Goal: Task Accomplishment & Management: Manage account settings

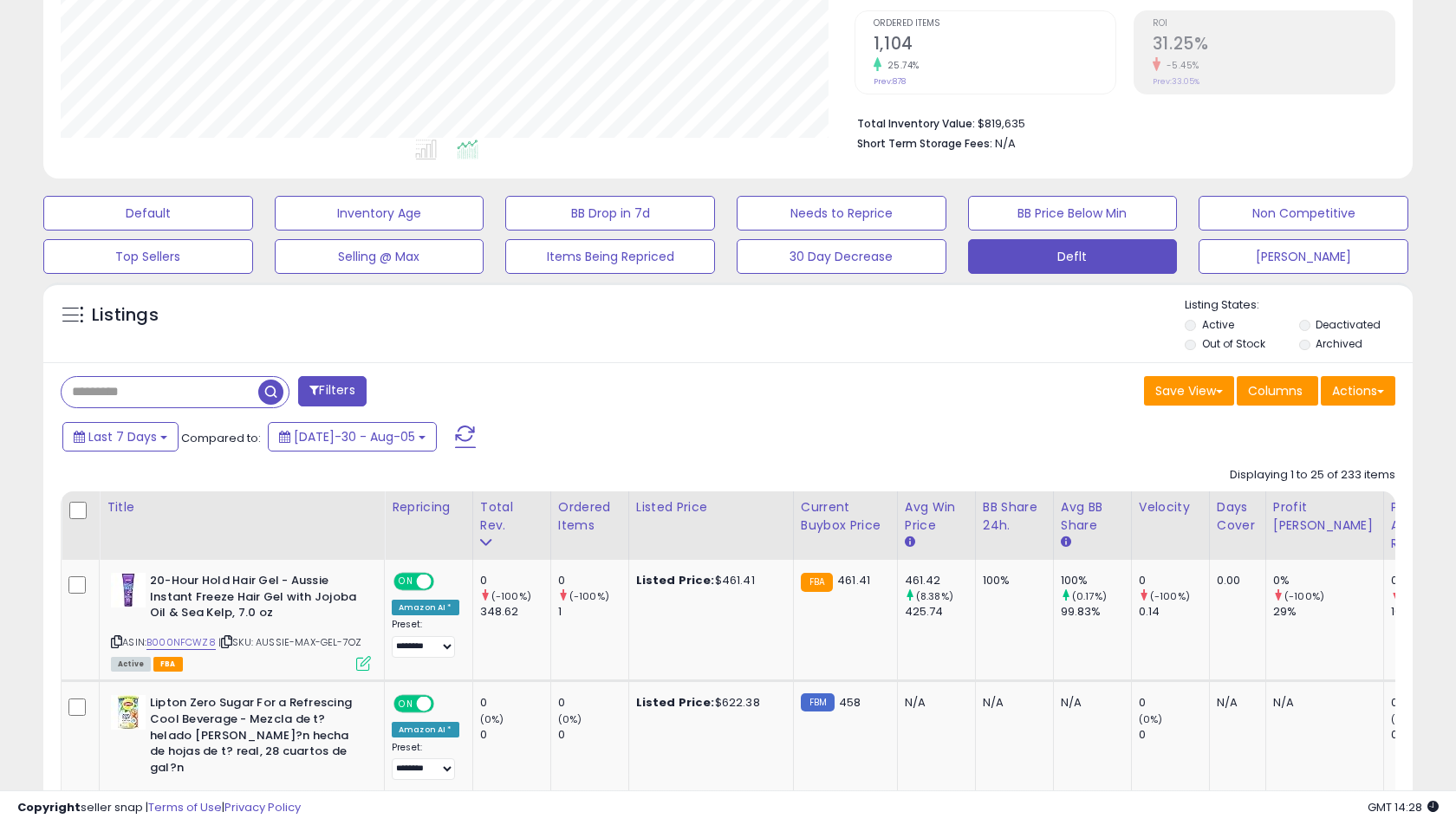
scroll to position [375, 0]
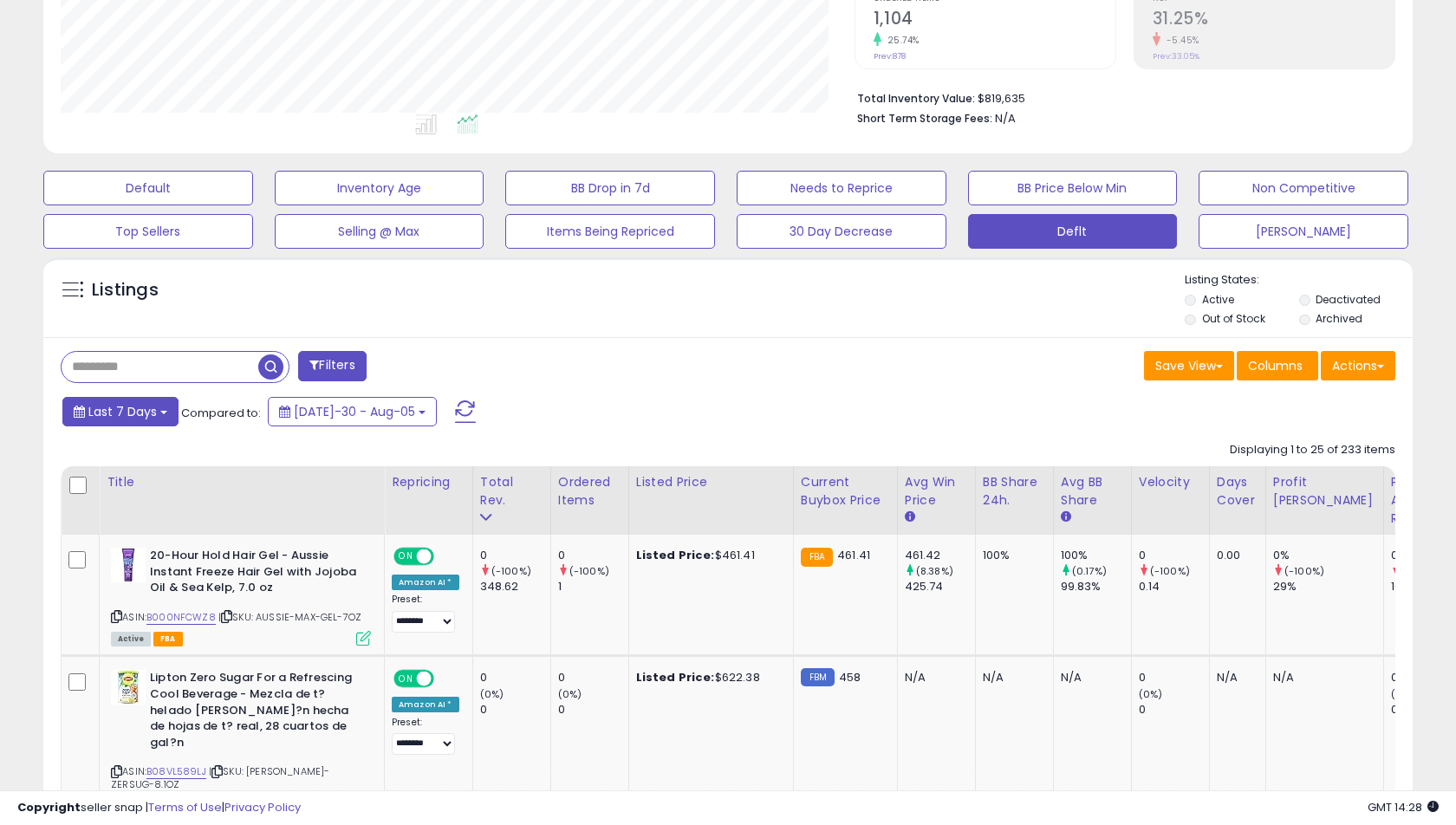
click at [146, 418] on span "Last 7 Days" at bounding box center [122, 412] width 68 height 18
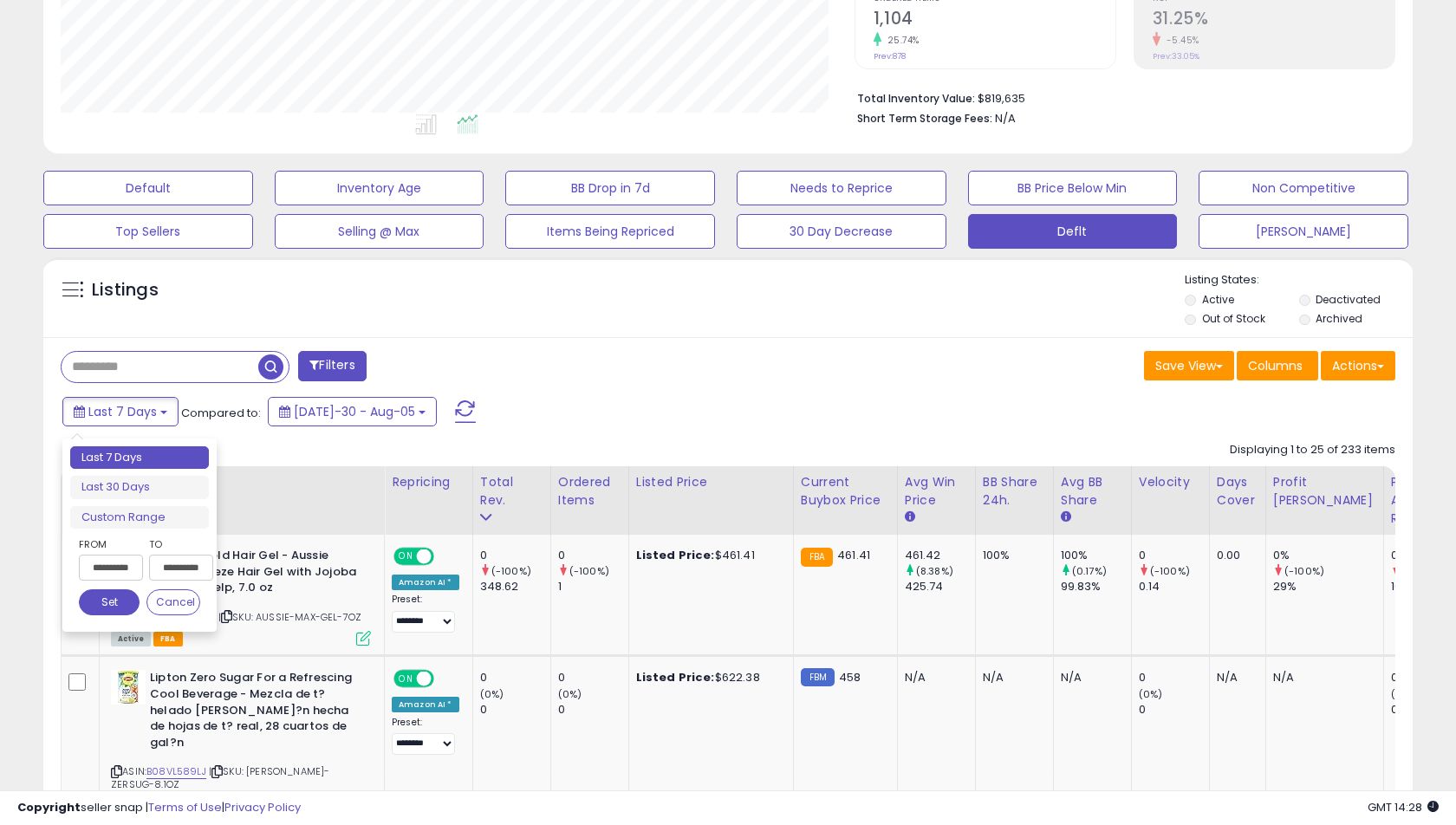
click at [107, 564] on input "**********" at bounding box center [111, 567] width 64 height 26
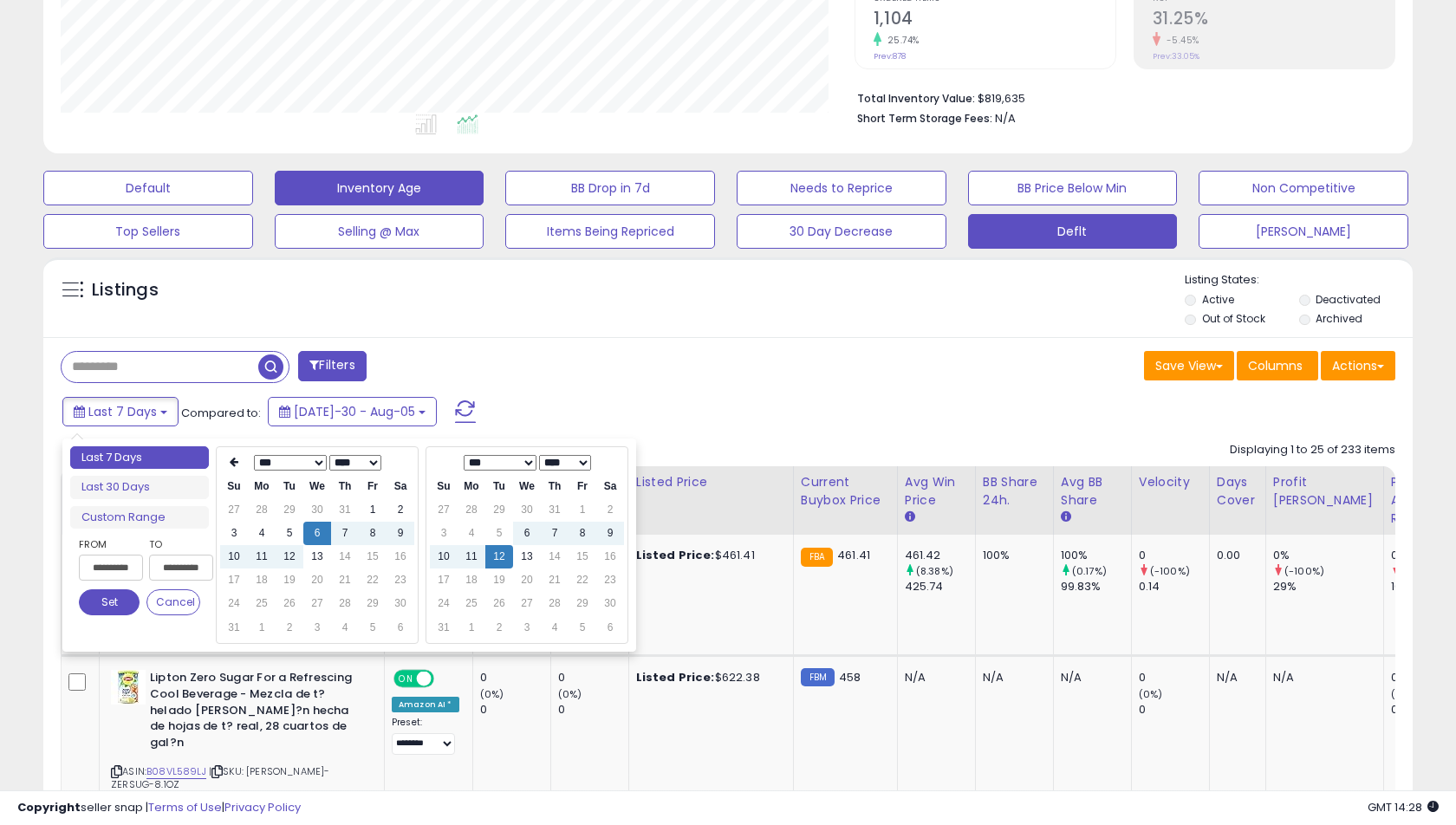
type input "**********"
click at [283, 560] on td "12" at bounding box center [289, 557] width 27 height 23
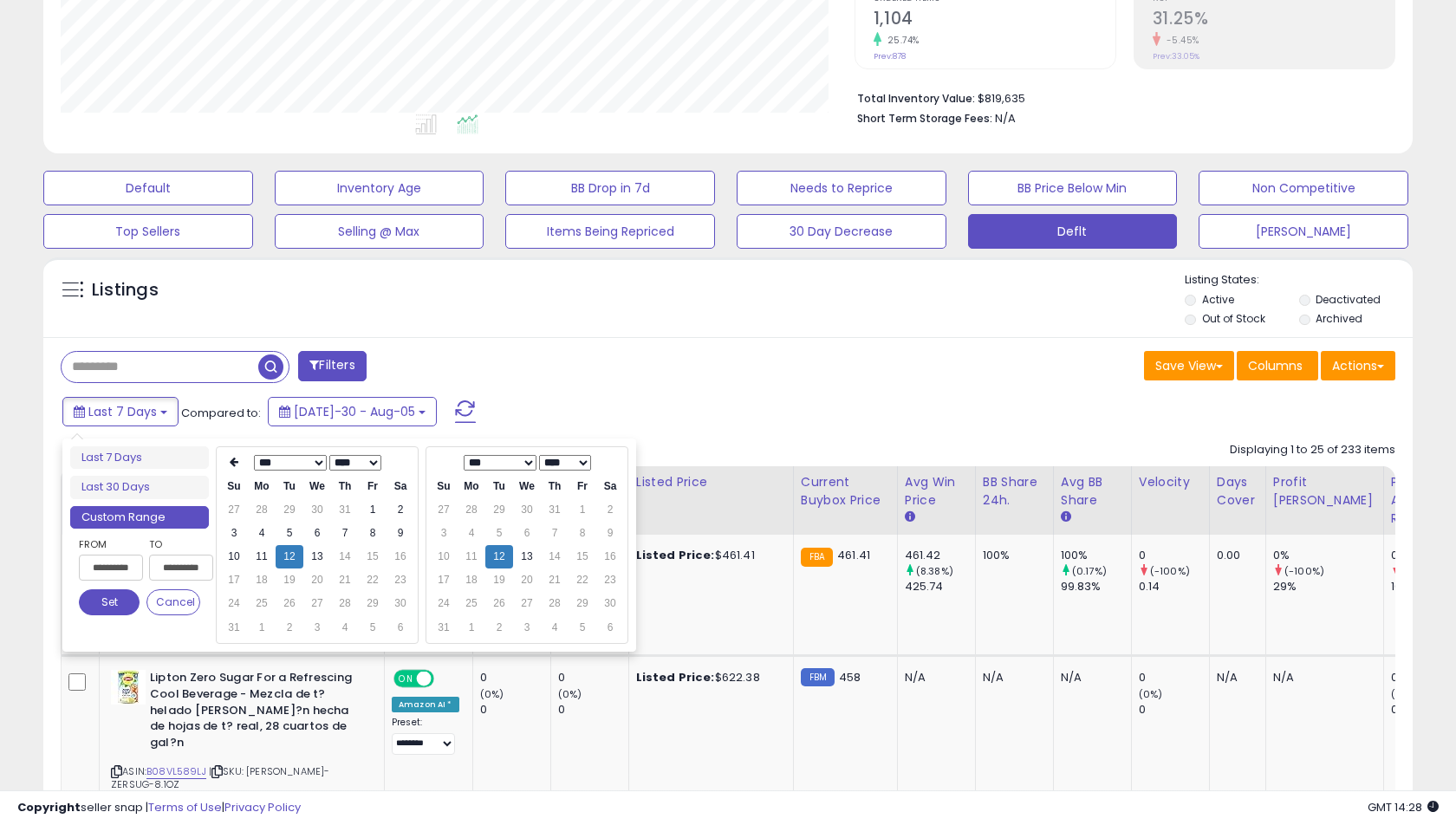
type input "**********"
click at [103, 611] on button "Set" at bounding box center [109, 602] width 61 height 26
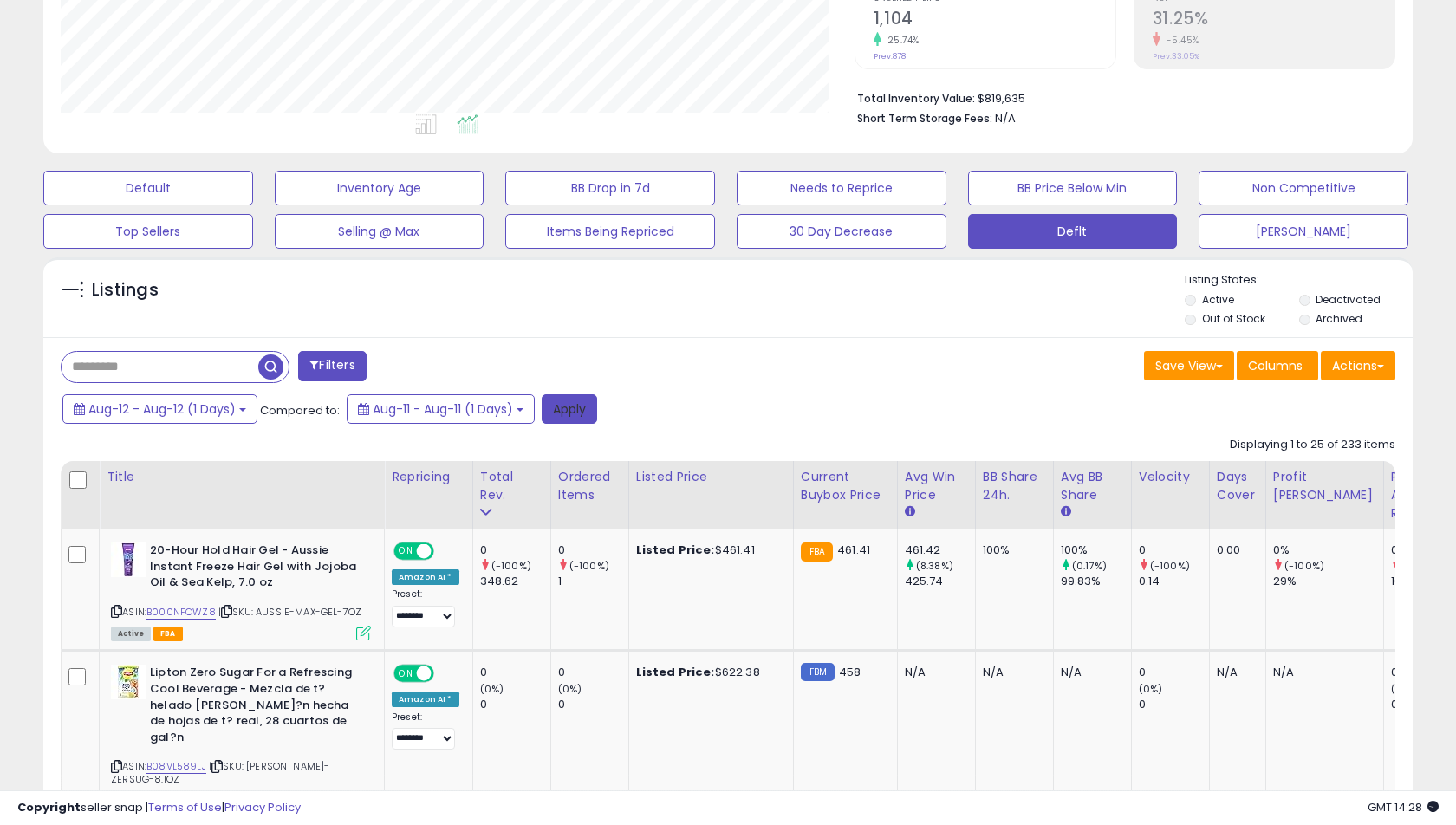
click at [591, 414] on button "Apply" at bounding box center [569, 408] width 56 height 29
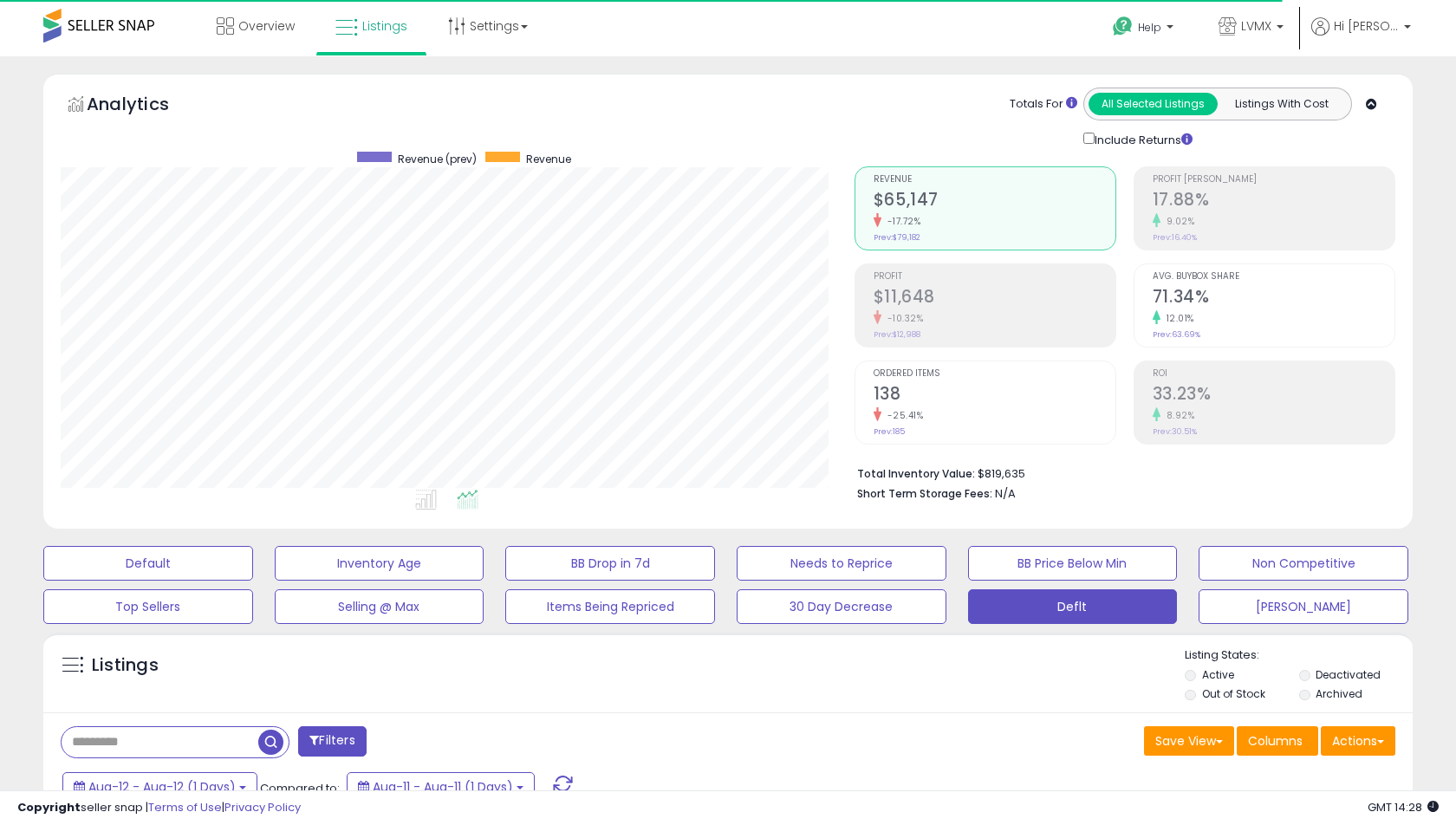
scroll to position [355, 793]
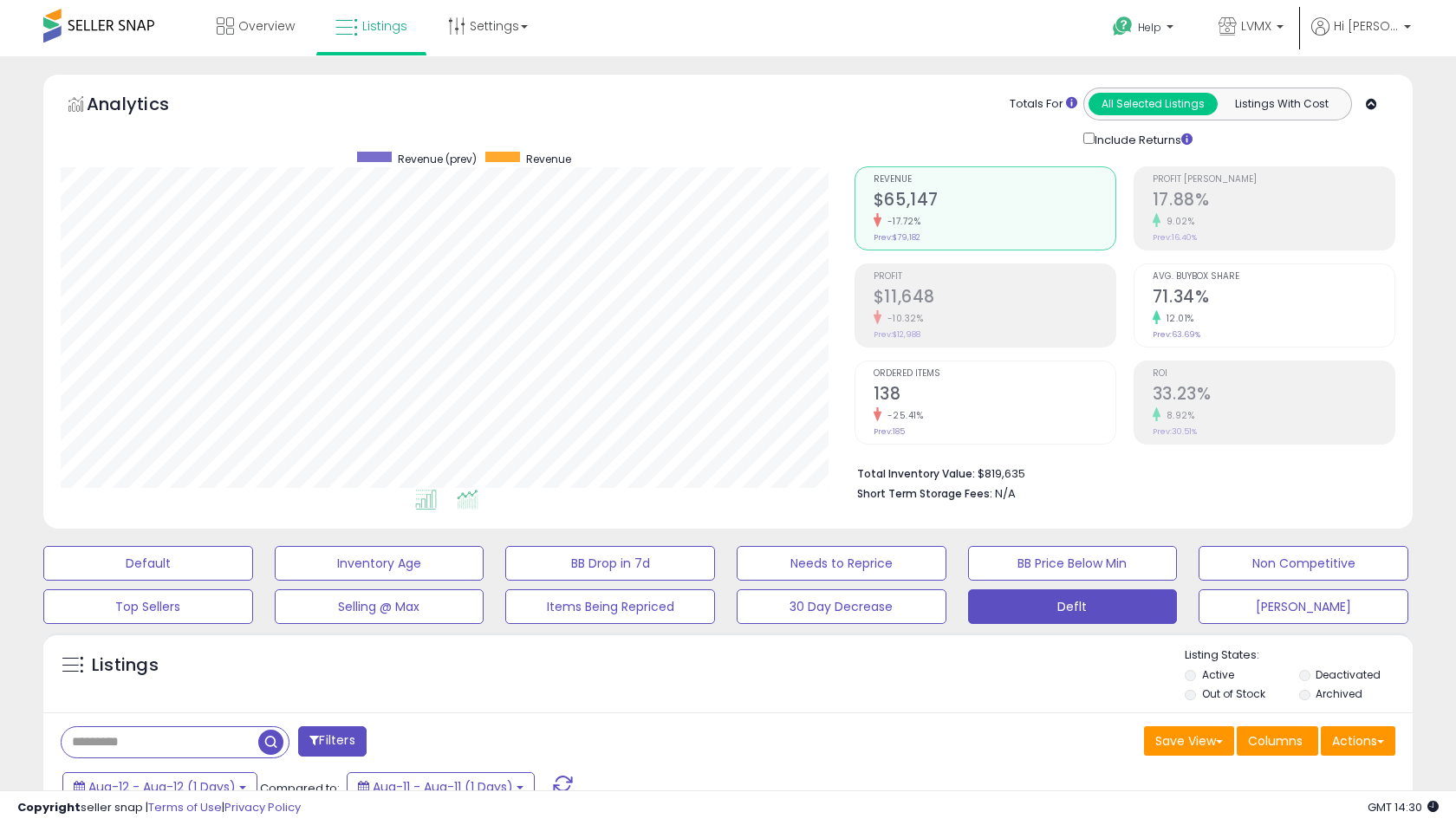
click at [412, 509] on li at bounding box center [426, 502] width 39 height 30
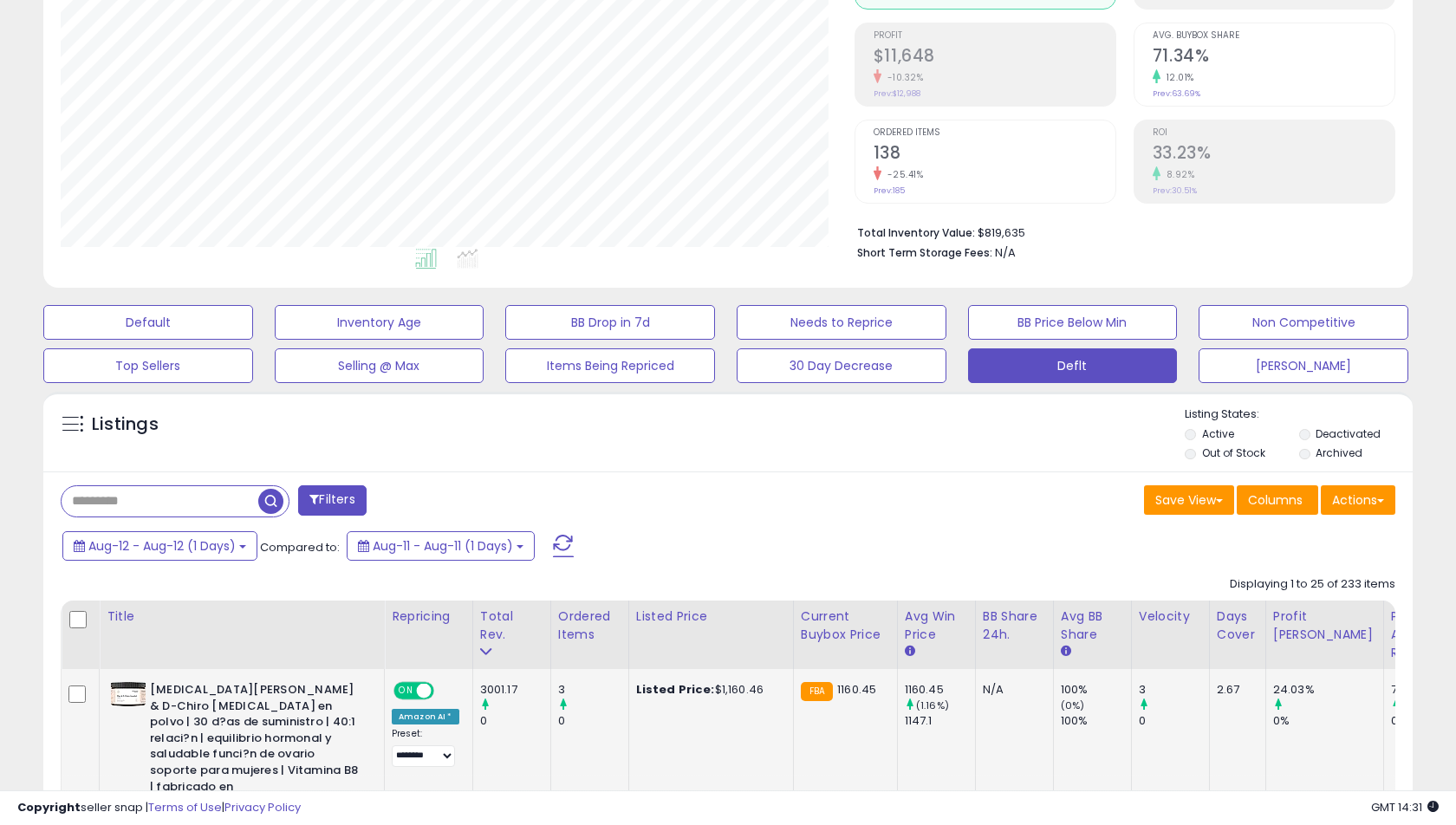
scroll to position [239, 0]
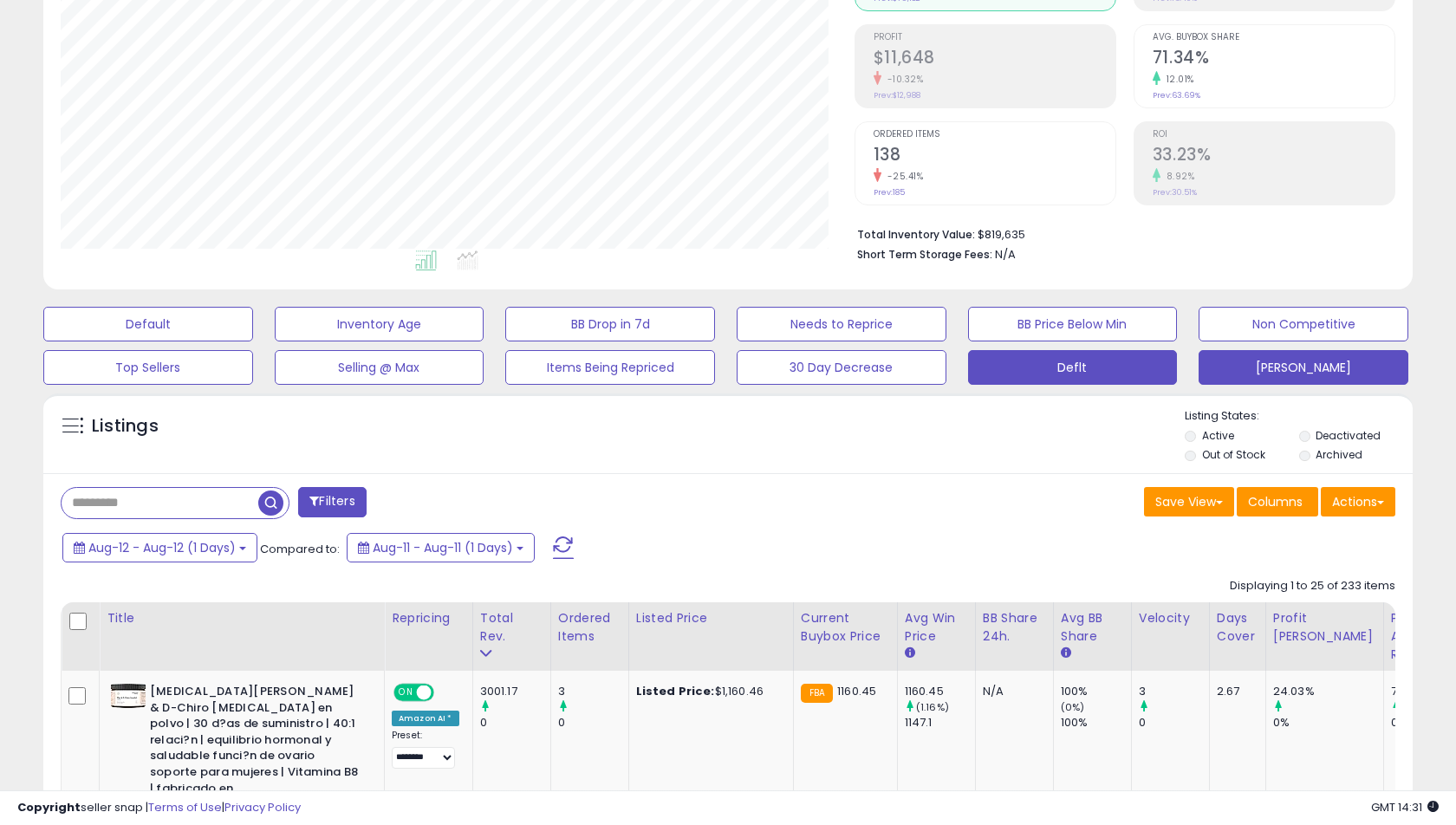
click at [253, 342] on button "[PERSON_NAME]" at bounding box center [148, 324] width 210 height 35
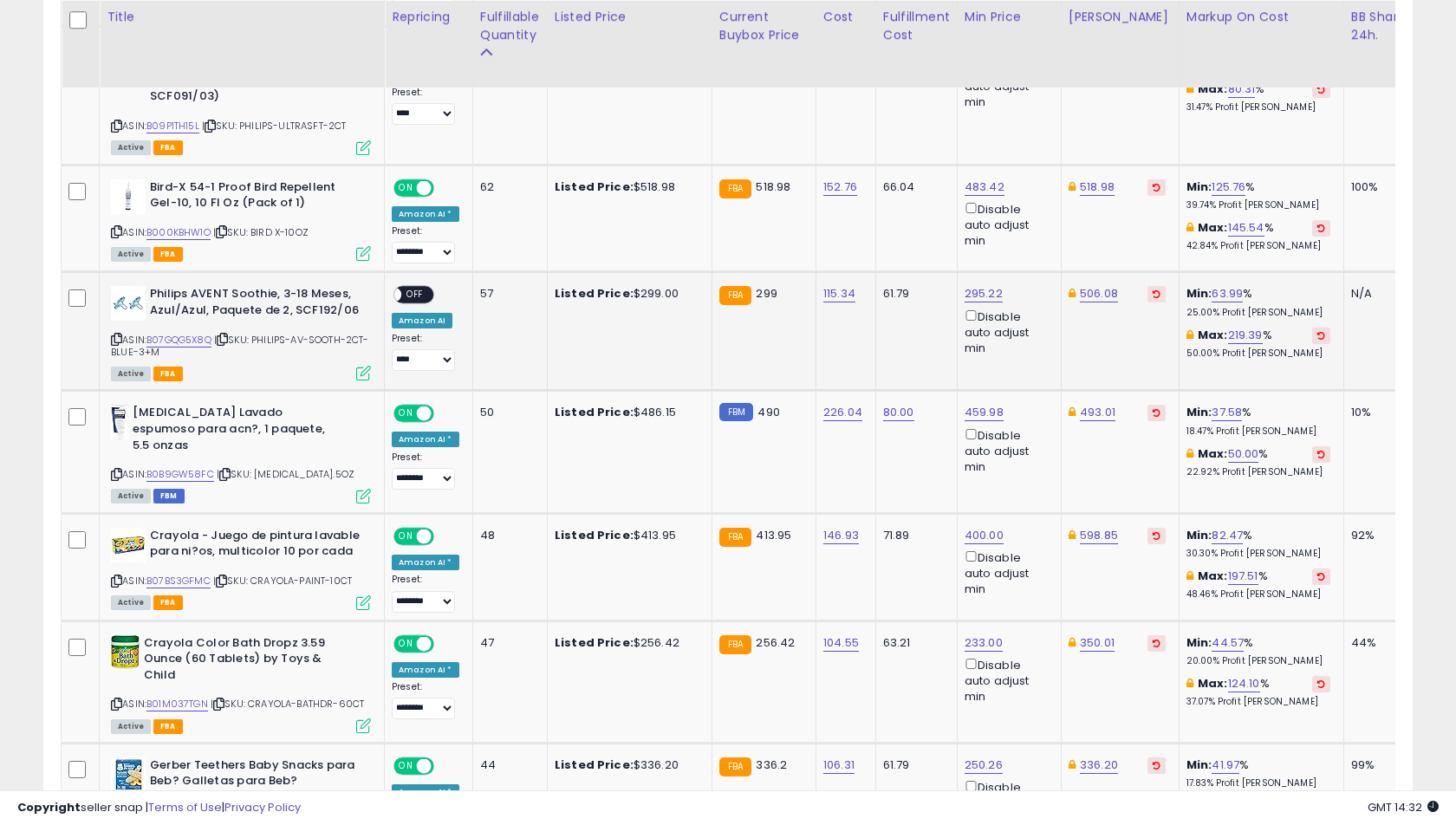
scroll to position [1148, 0]
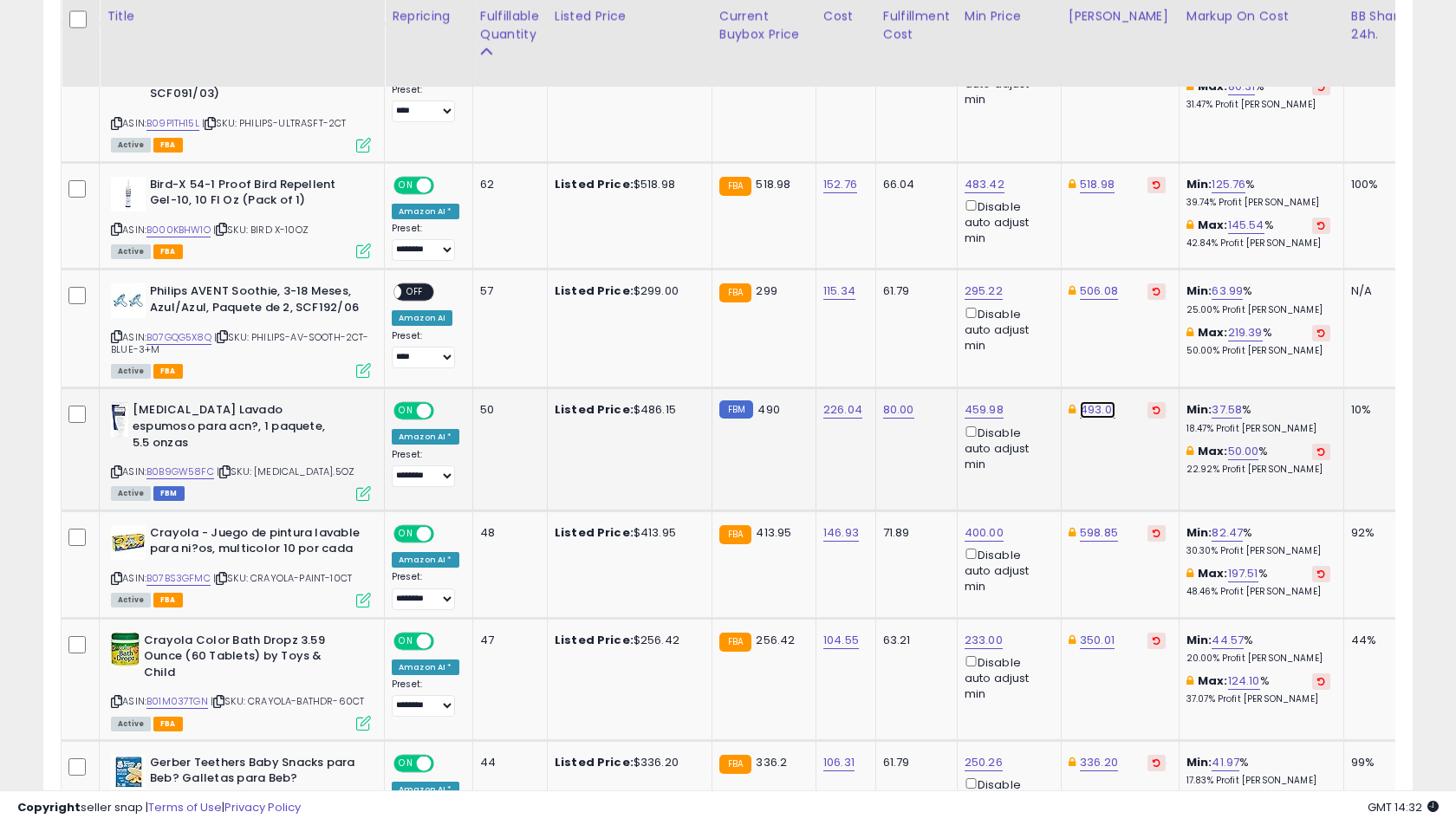
type input "***"
click button "submit" at bounding box center [1147, 349] width 29 height 26
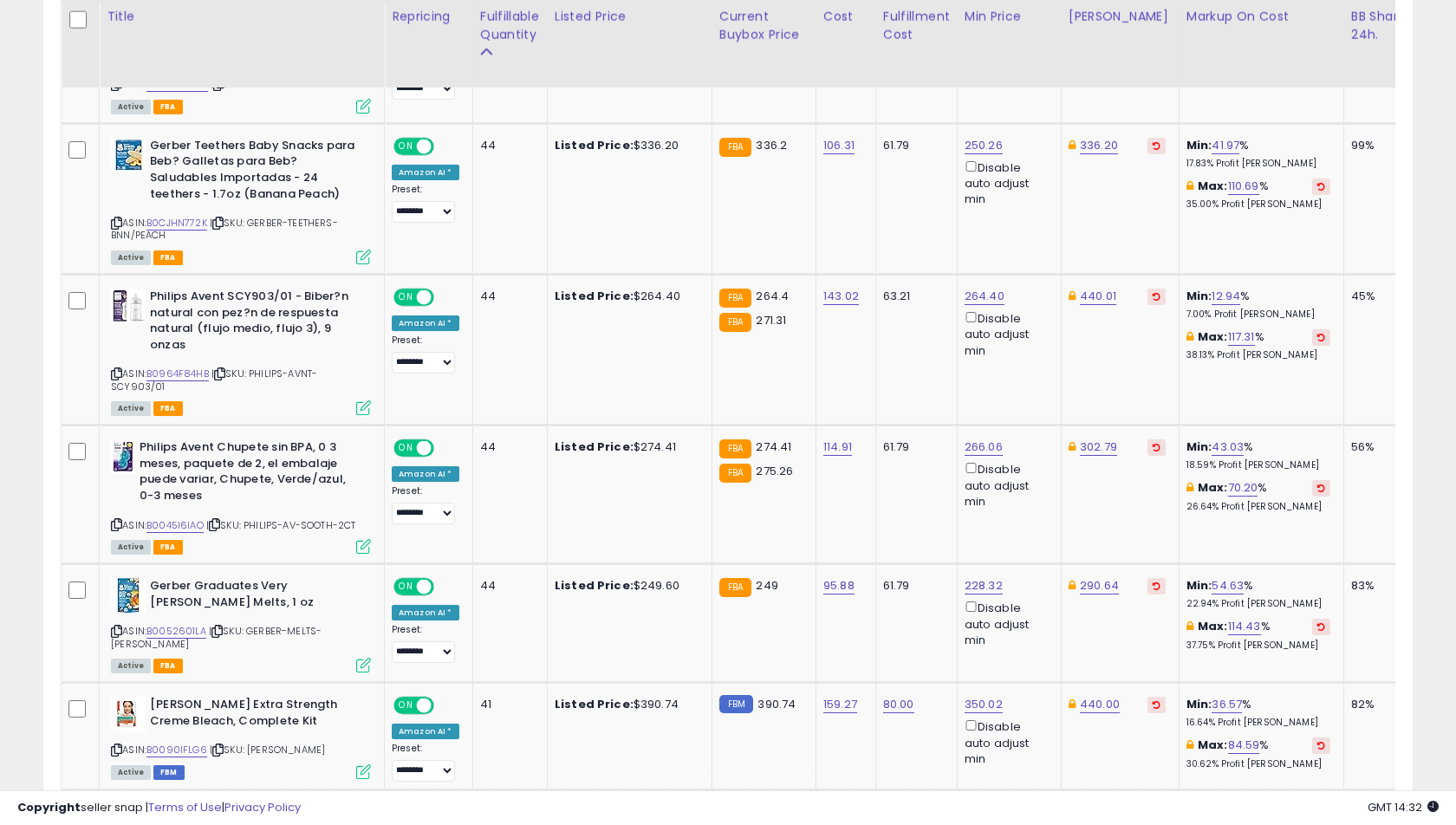
scroll to position [1766, 0]
click at [1212, 287] on link "12.94" at bounding box center [1226, 296] width 28 height 18
type input "**"
click button "submit" at bounding box center [1263, 200] width 29 height 26
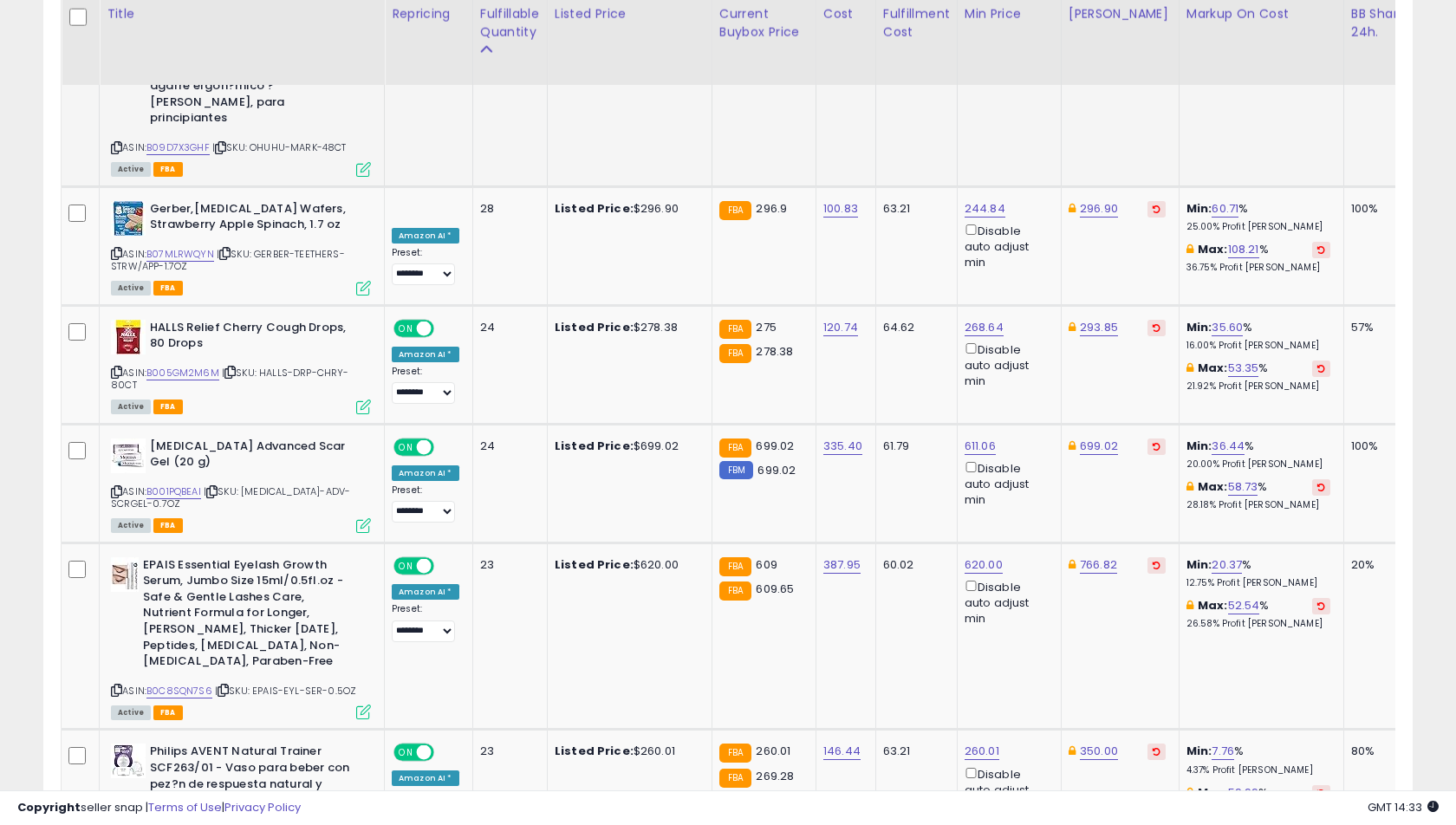
scroll to position [3364, 0]
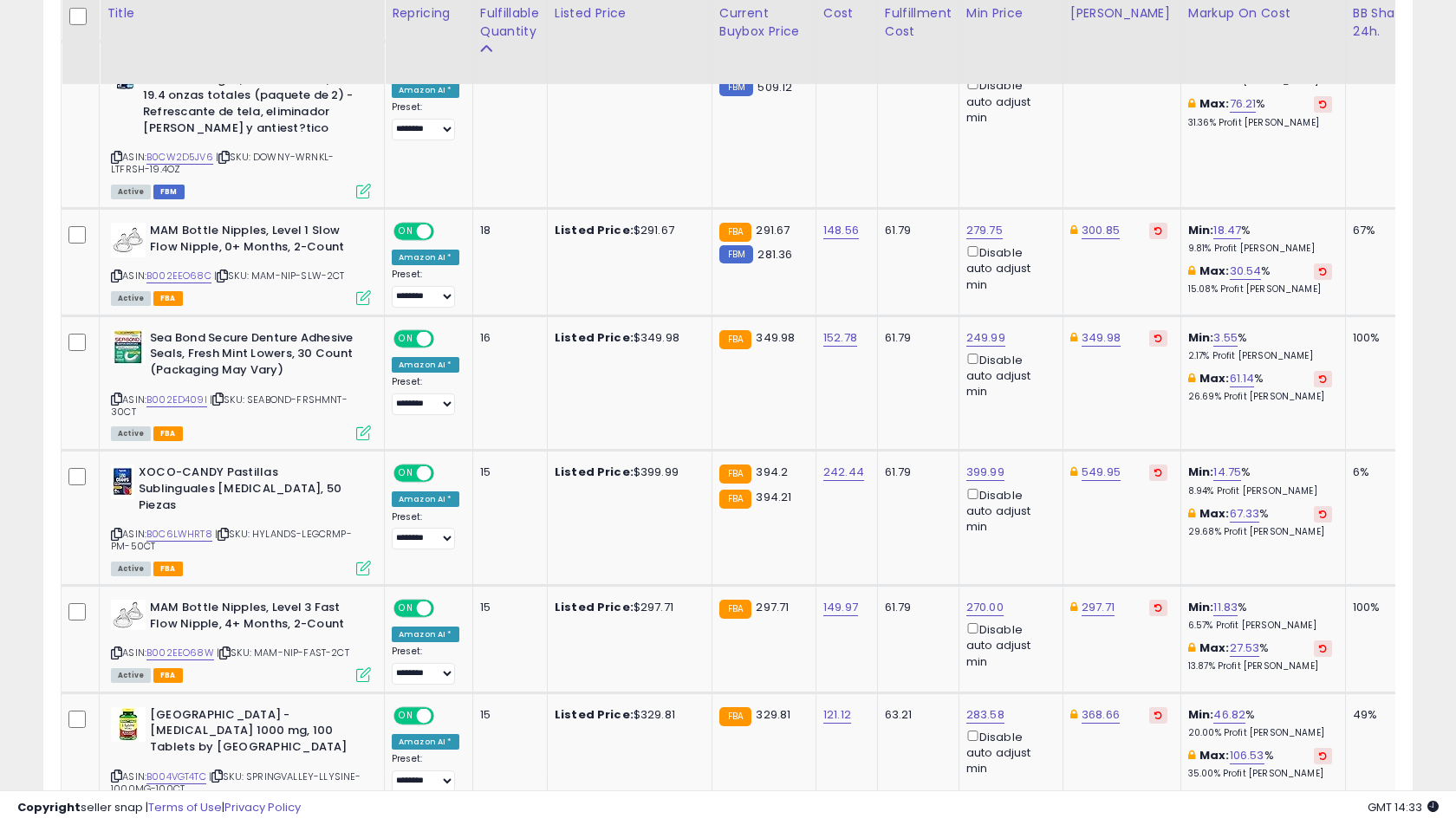
scroll to position [1884, 0]
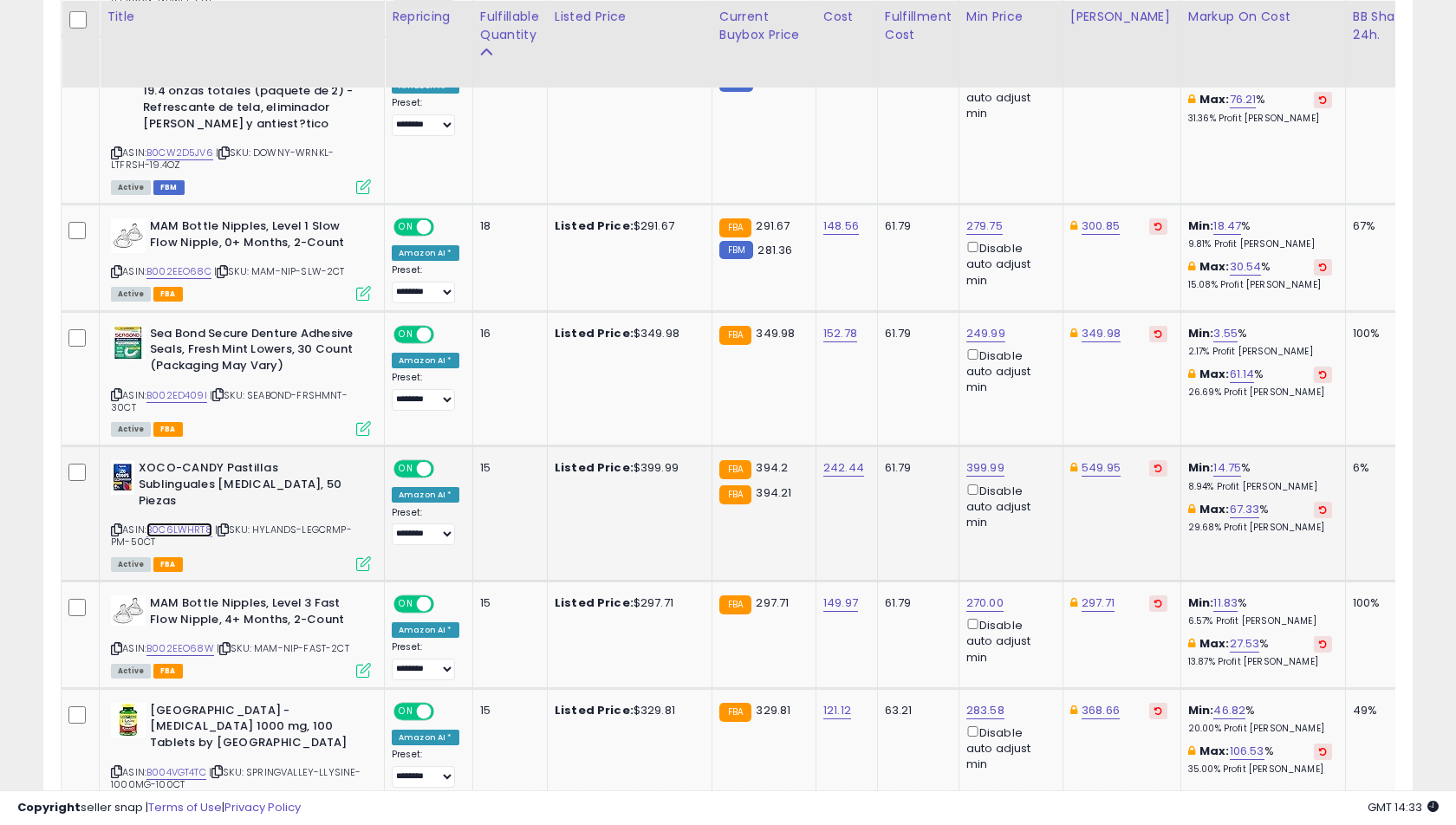
click at [167, 522] on link "B0C6LWHRT8" at bounding box center [179, 529] width 65 height 15
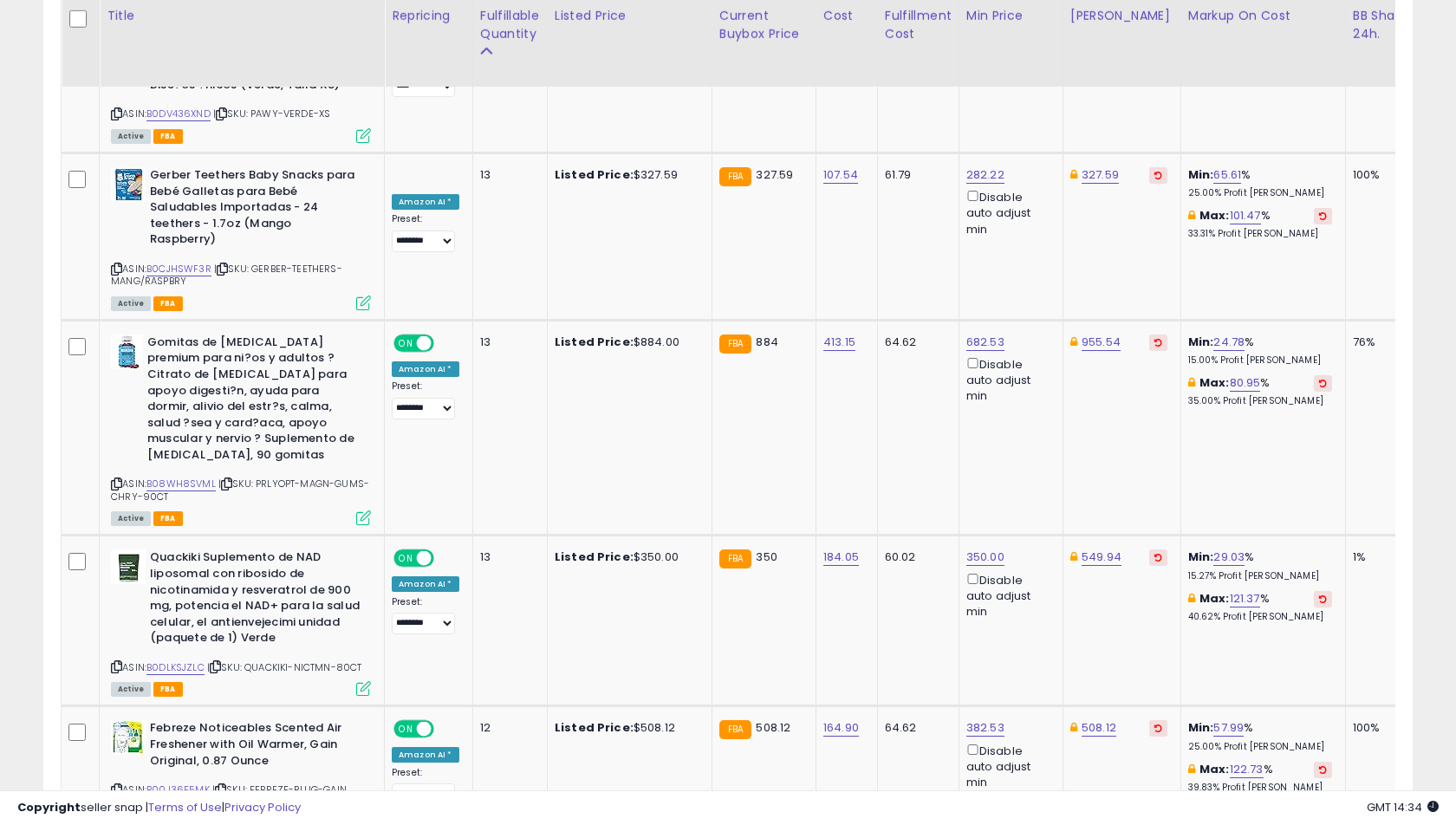
scroll to position [3434, 0]
click at [186, 661] on link "B0DLKSJZLC" at bounding box center [175, 668] width 58 height 15
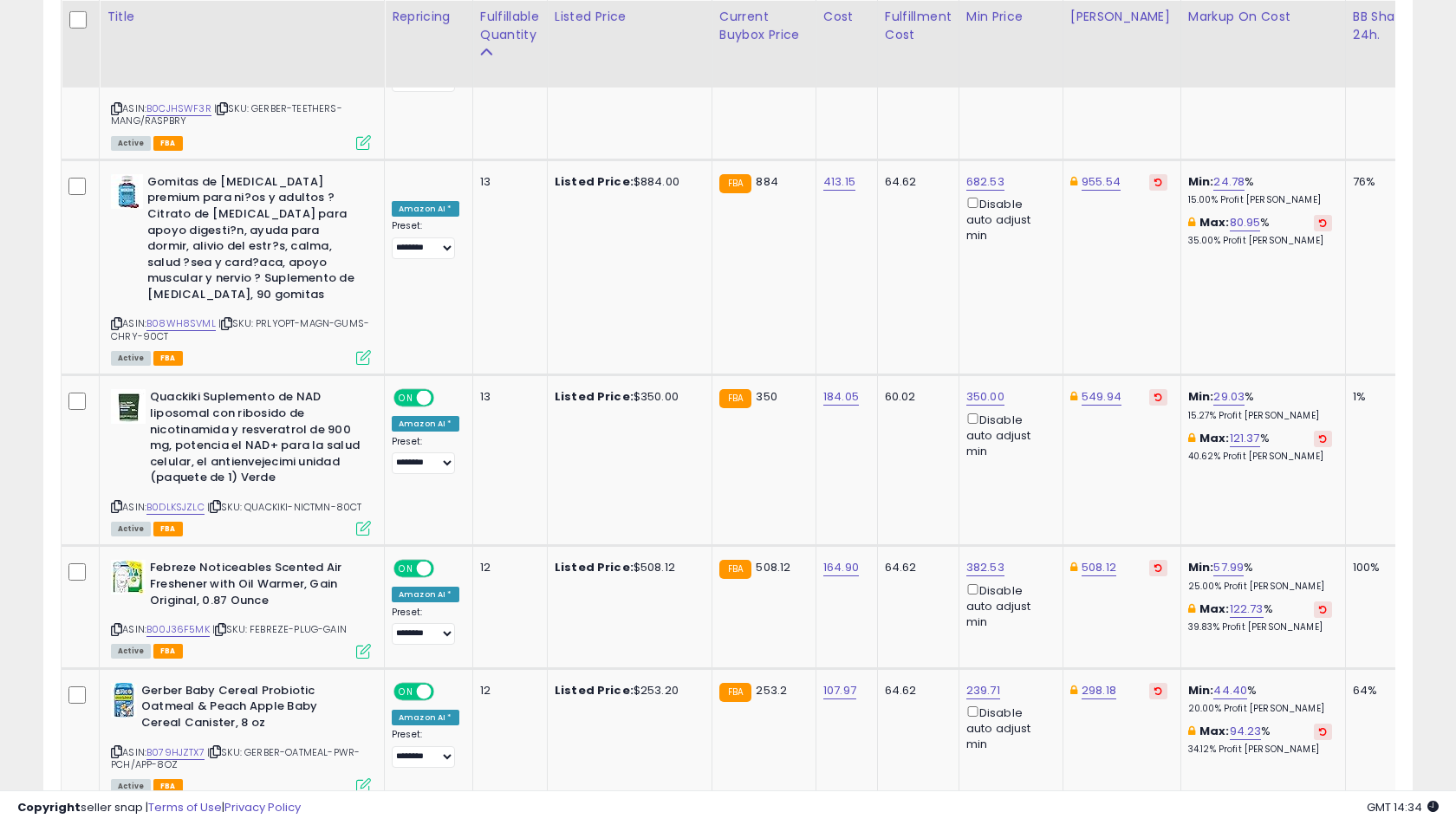
click at [1246, 821] on link "3" at bounding box center [1260, 836] width 29 height 29
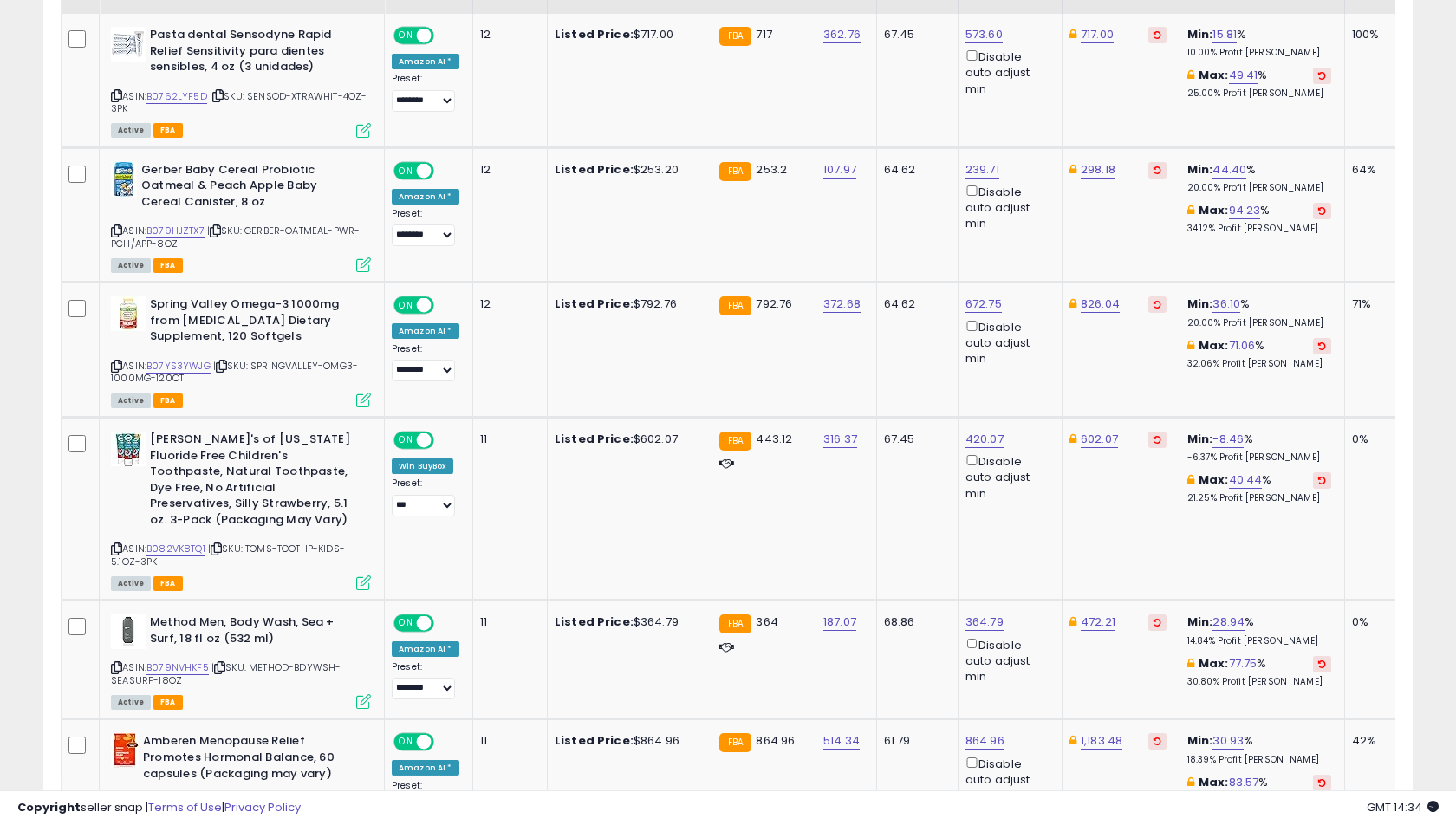
scroll to position [929, 0]
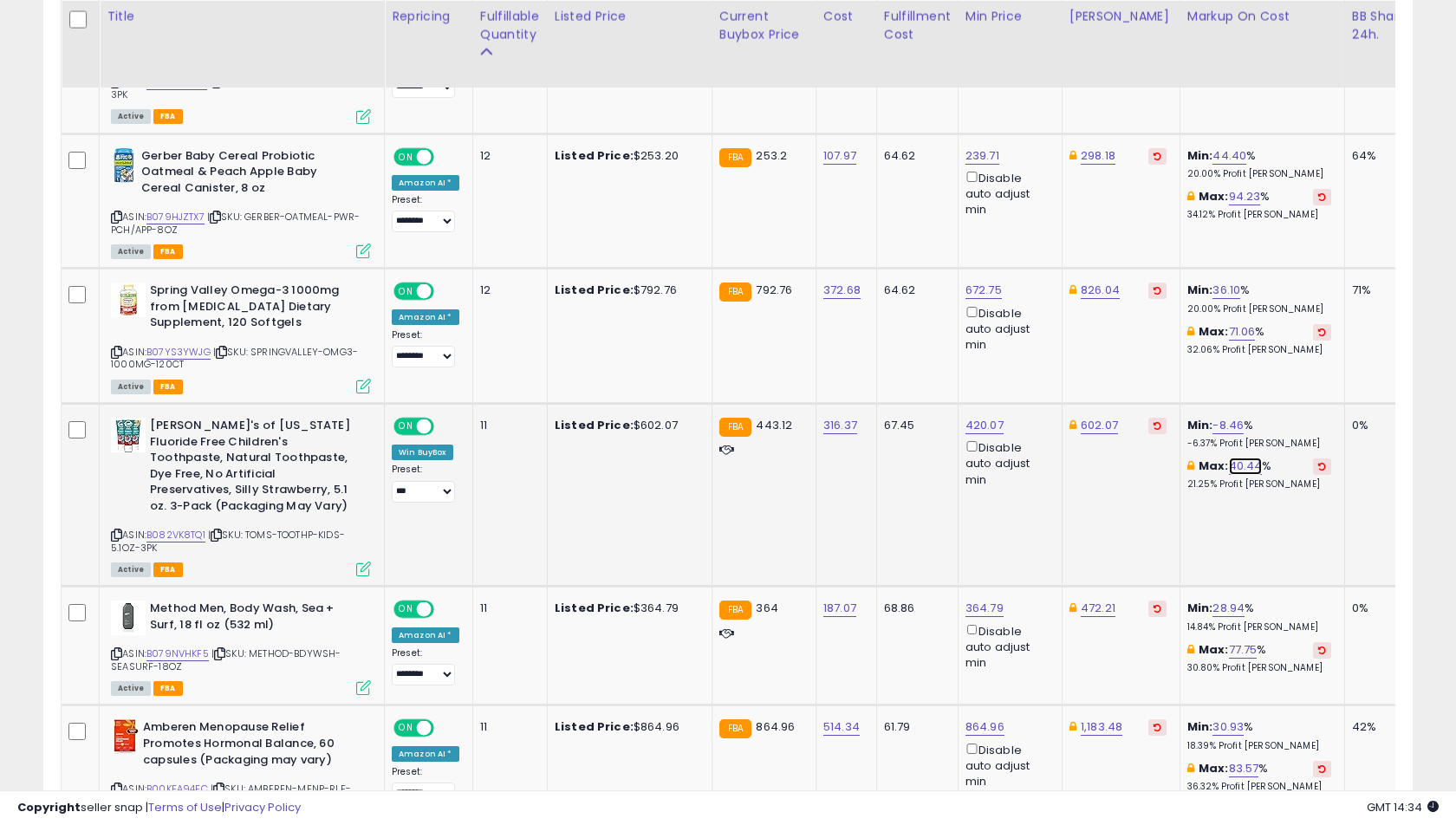
click at [1229, 470] on link "40.44" at bounding box center [1245, 466] width 34 height 18
type input "******"
click button "submit" at bounding box center [1281, 406] width 29 height 26
click at [1229, 470] on link "40.44" at bounding box center [1245, 466] width 34 height 18
type input "****"
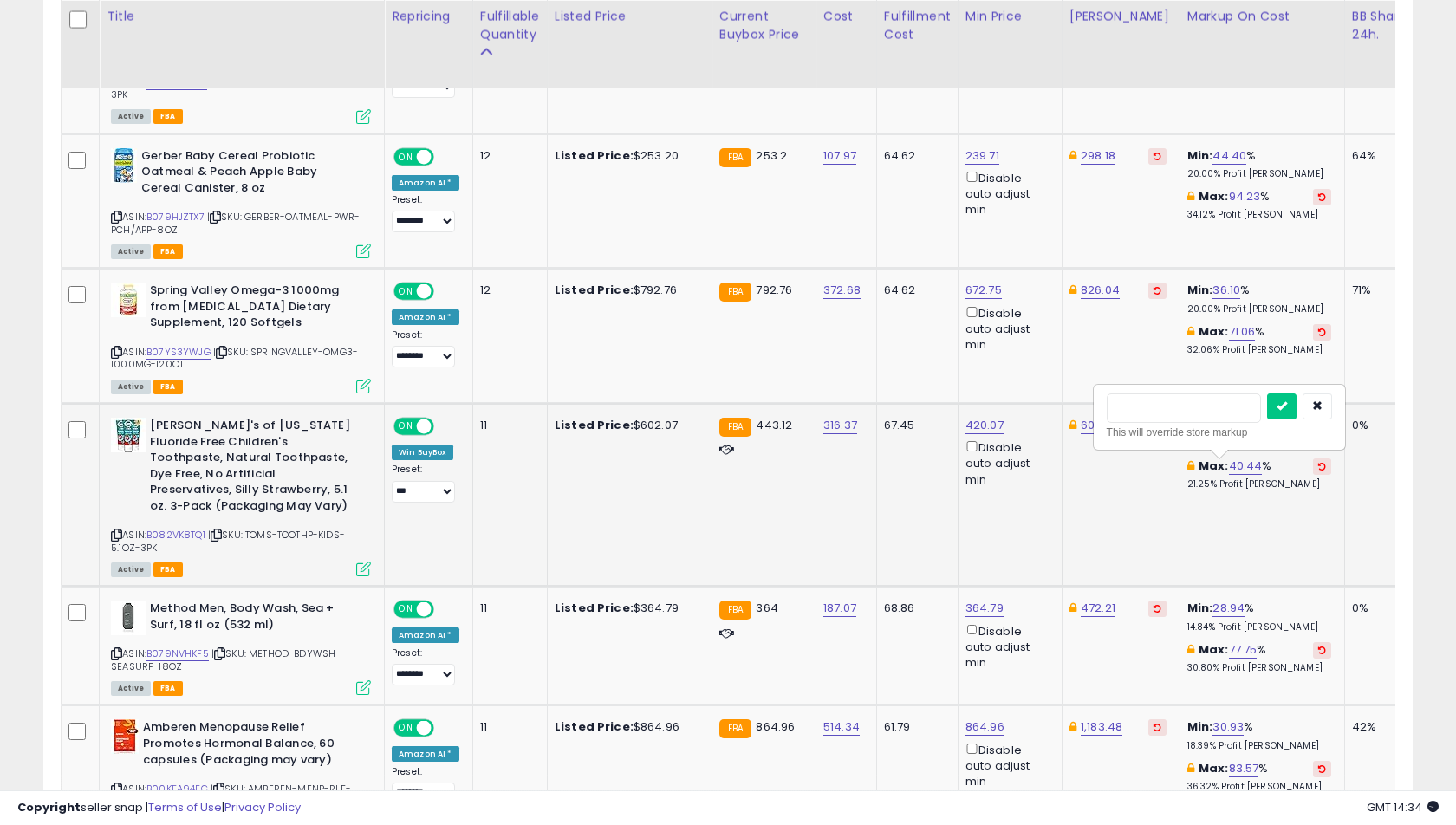
type input "*"
click button "submit" at bounding box center [1281, 406] width 29 height 26
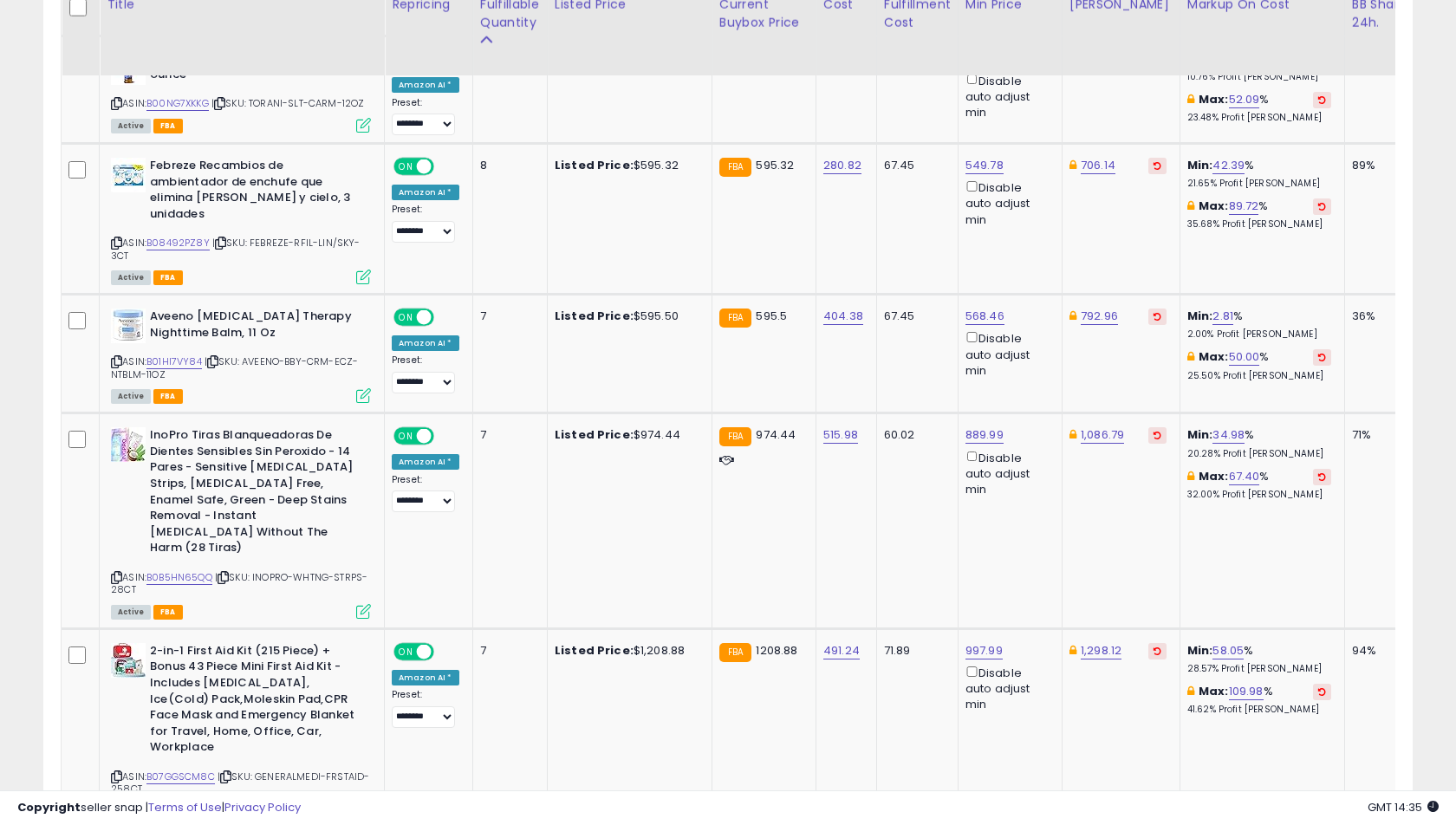
scroll to position [3766, 0]
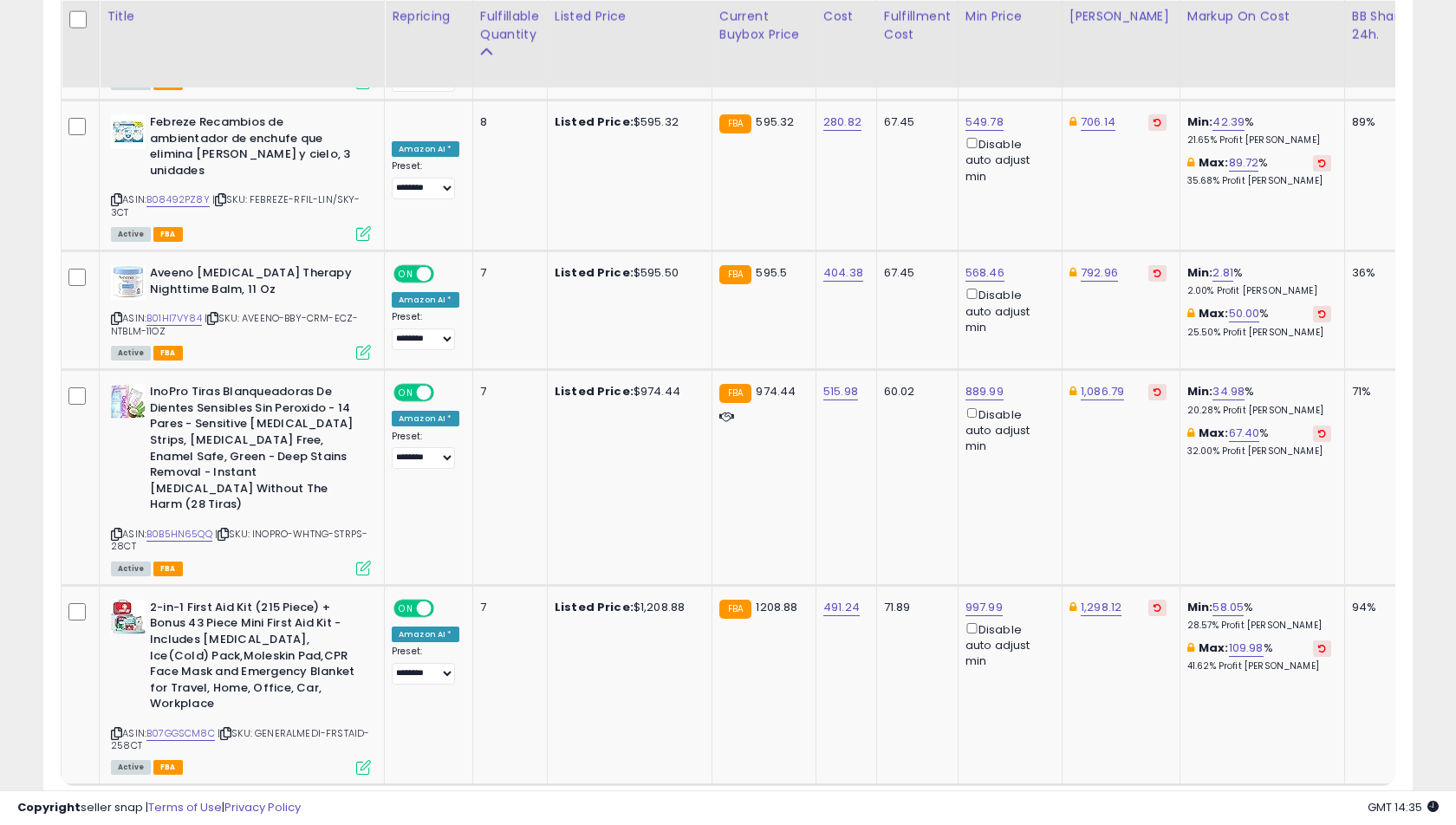
click at [1275, 804] on link "4" at bounding box center [1290, 818] width 30 height 29
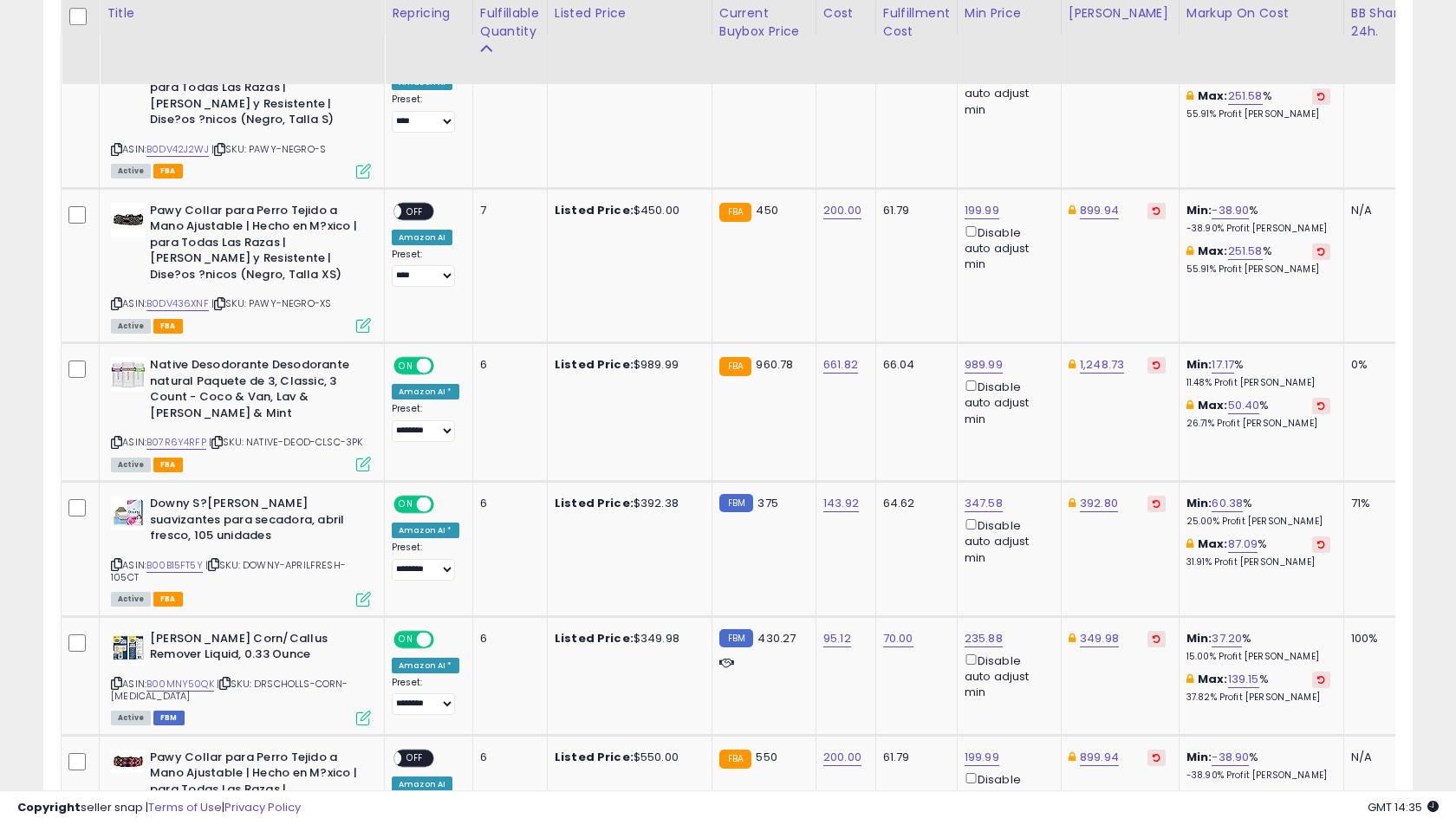
scroll to position [895, 0]
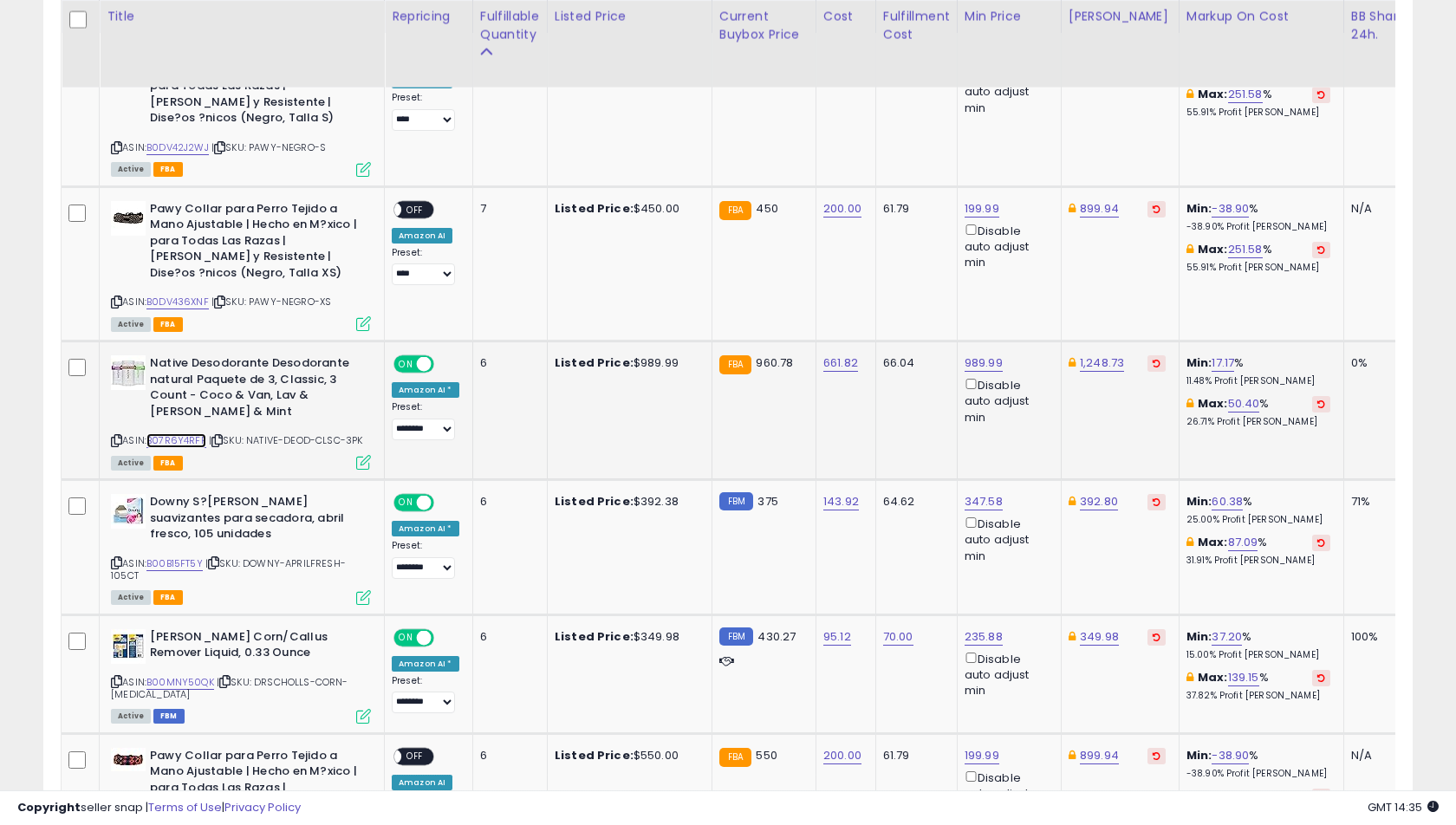
click at [196, 443] on link "B07R6Y4RFP" at bounding box center [176, 441] width 60 height 15
click at [1080, 62] on link "392.80" at bounding box center [1099, 54] width 39 height 18
type input "***"
click button "submit" at bounding box center [1149, 442] width 29 height 26
click at [982, 490] on td "347.58 Disable auto adjust min" at bounding box center [1008, 546] width 104 height 135
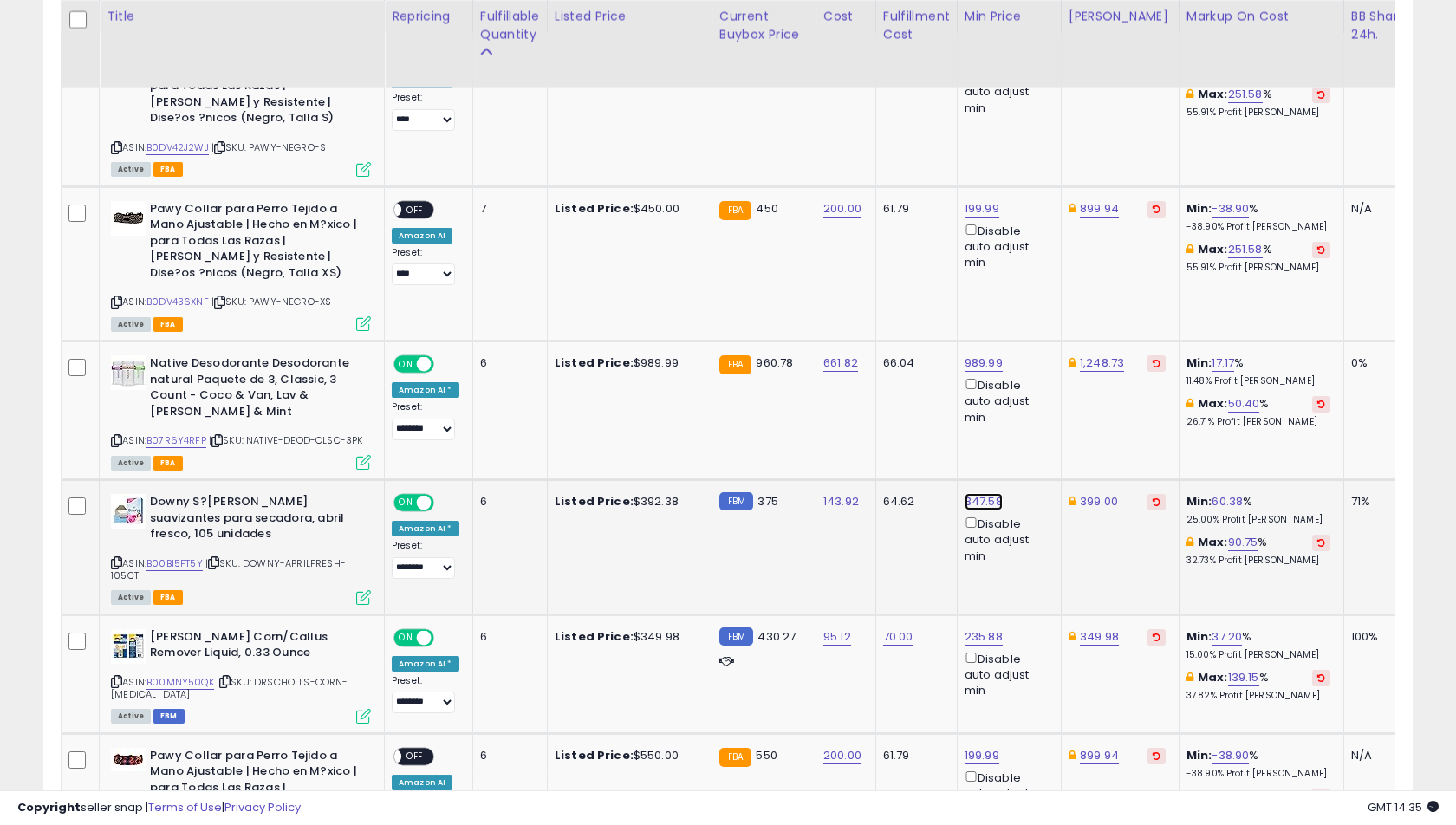
click at [972, 62] on link "347.58" at bounding box center [982, 54] width 35 height 18
type input "***"
click button "submit" at bounding box center [1032, 442] width 29 height 26
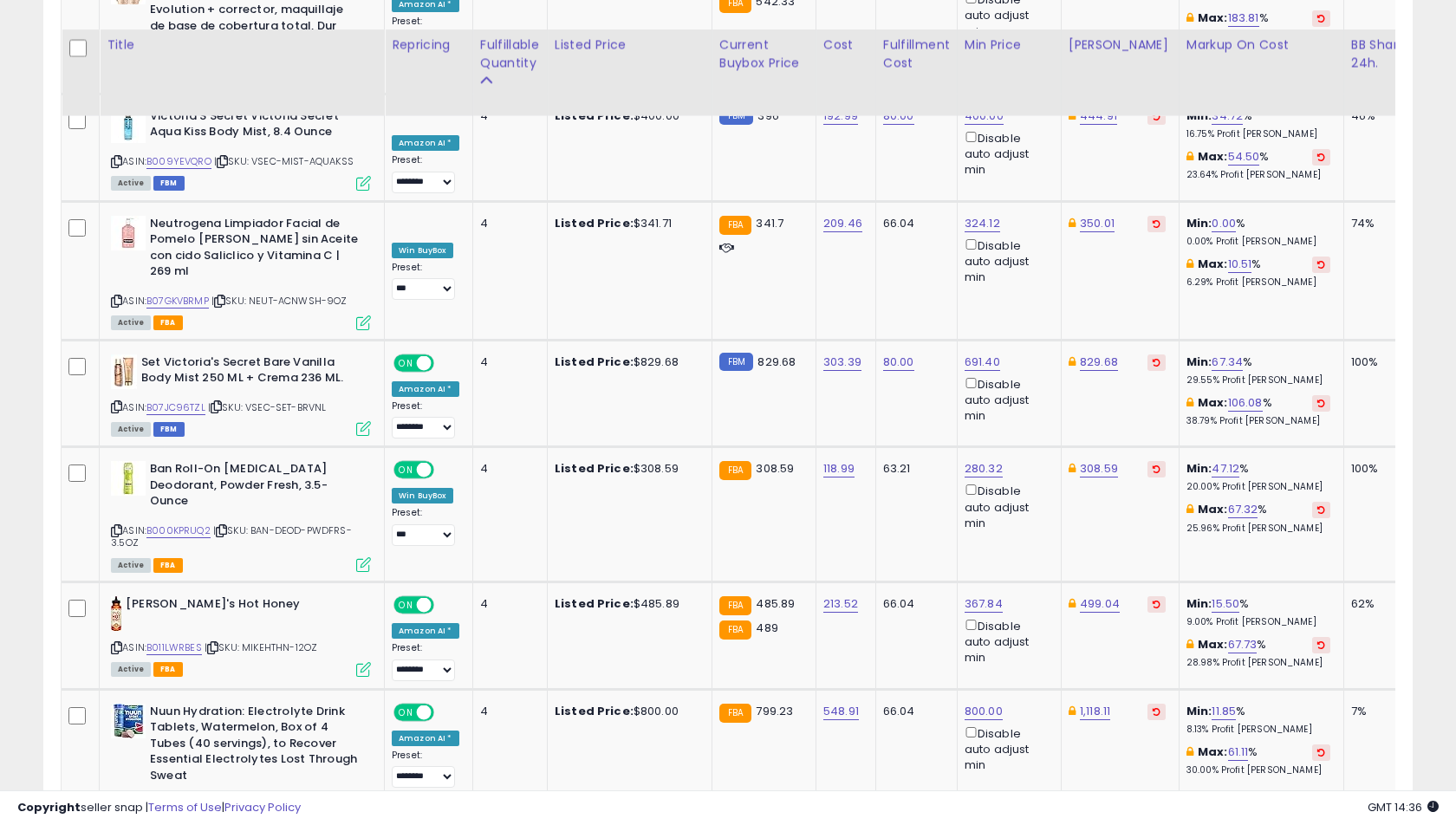
scroll to position [3499, 0]
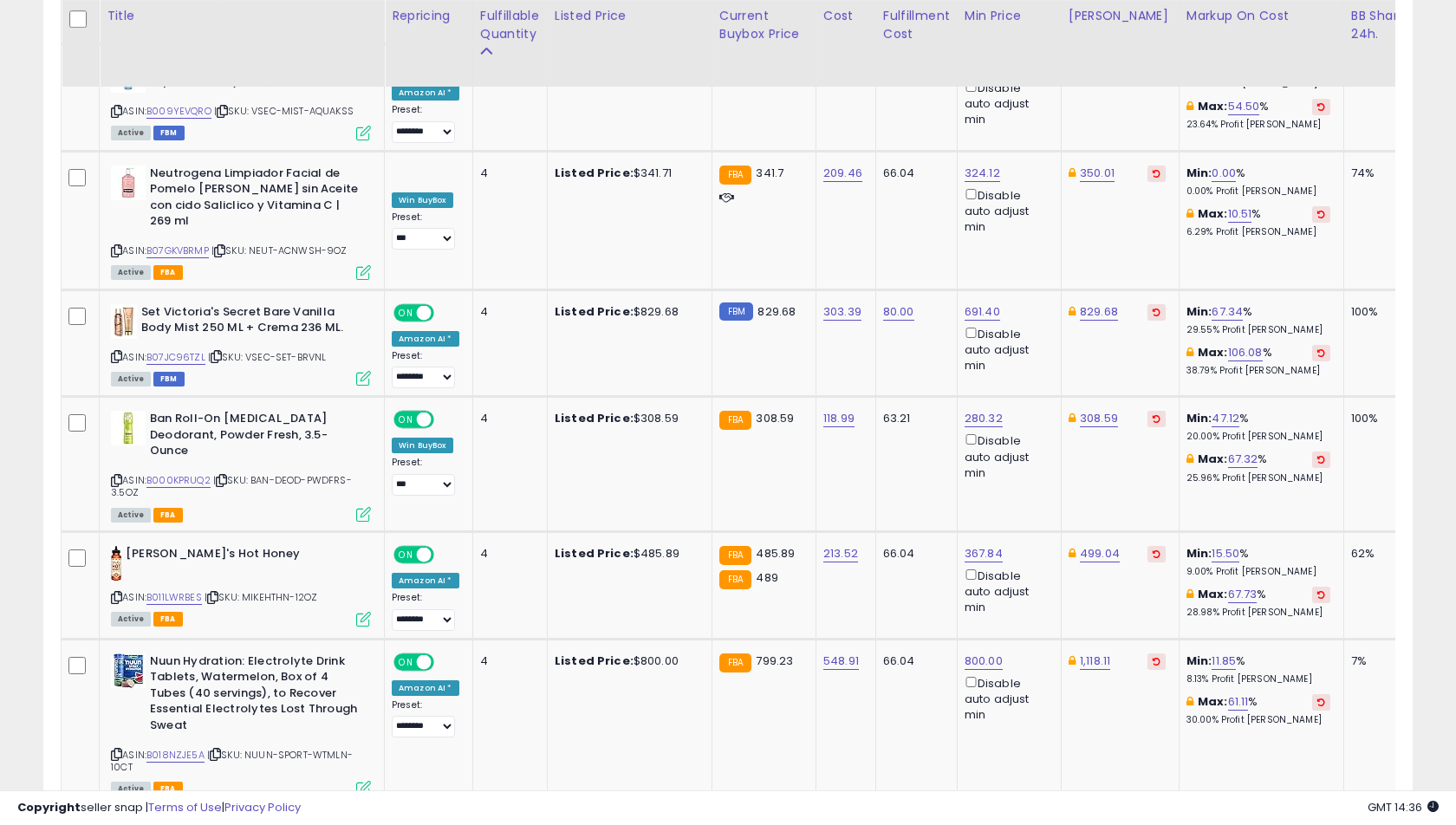
click at [1306, 824] on link "5" at bounding box center [1321, 838] width 30 height 29
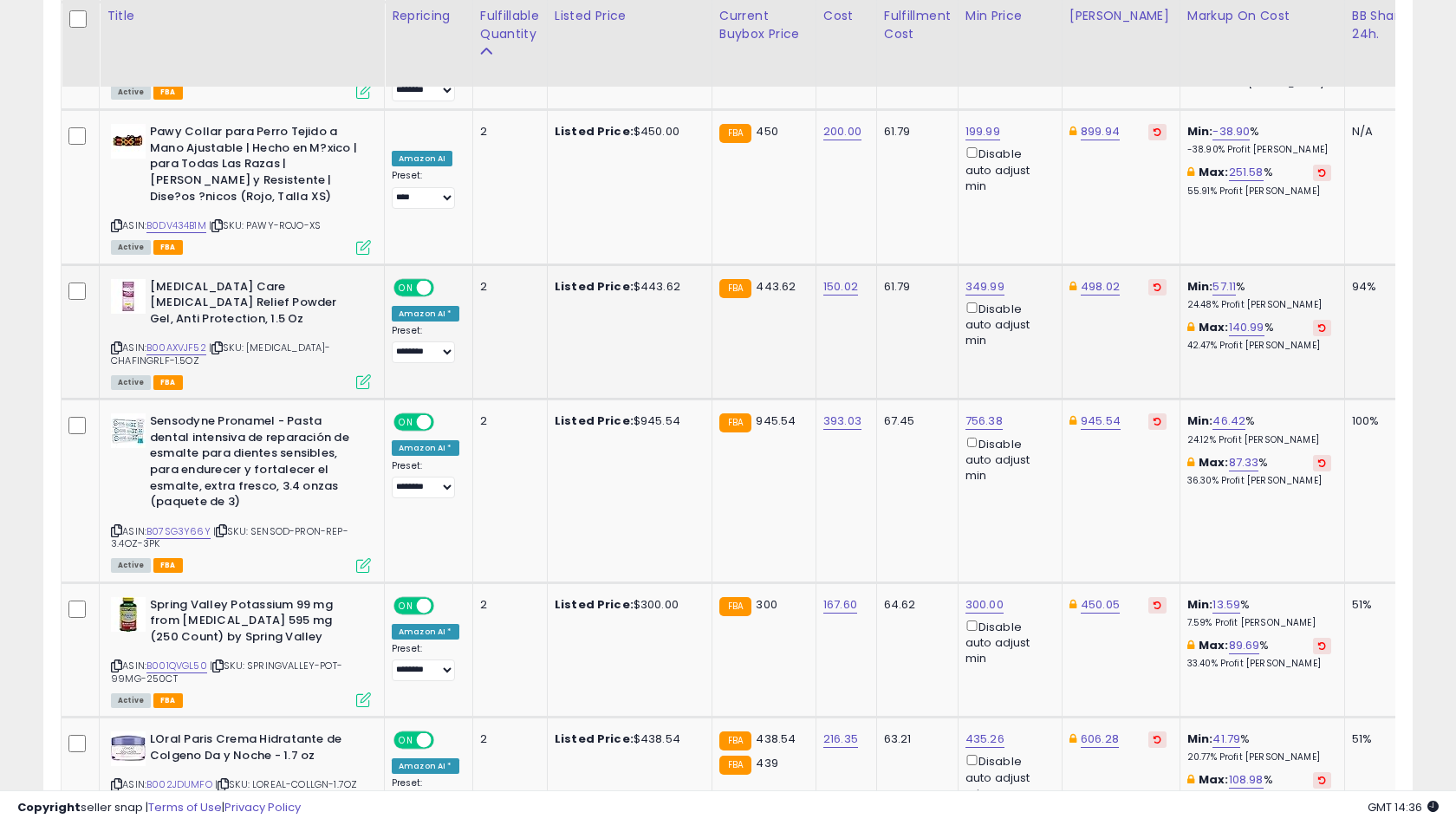
scroll to position [3870, 0]
